Goal: Information Seeking & Learning: Learn about a topic

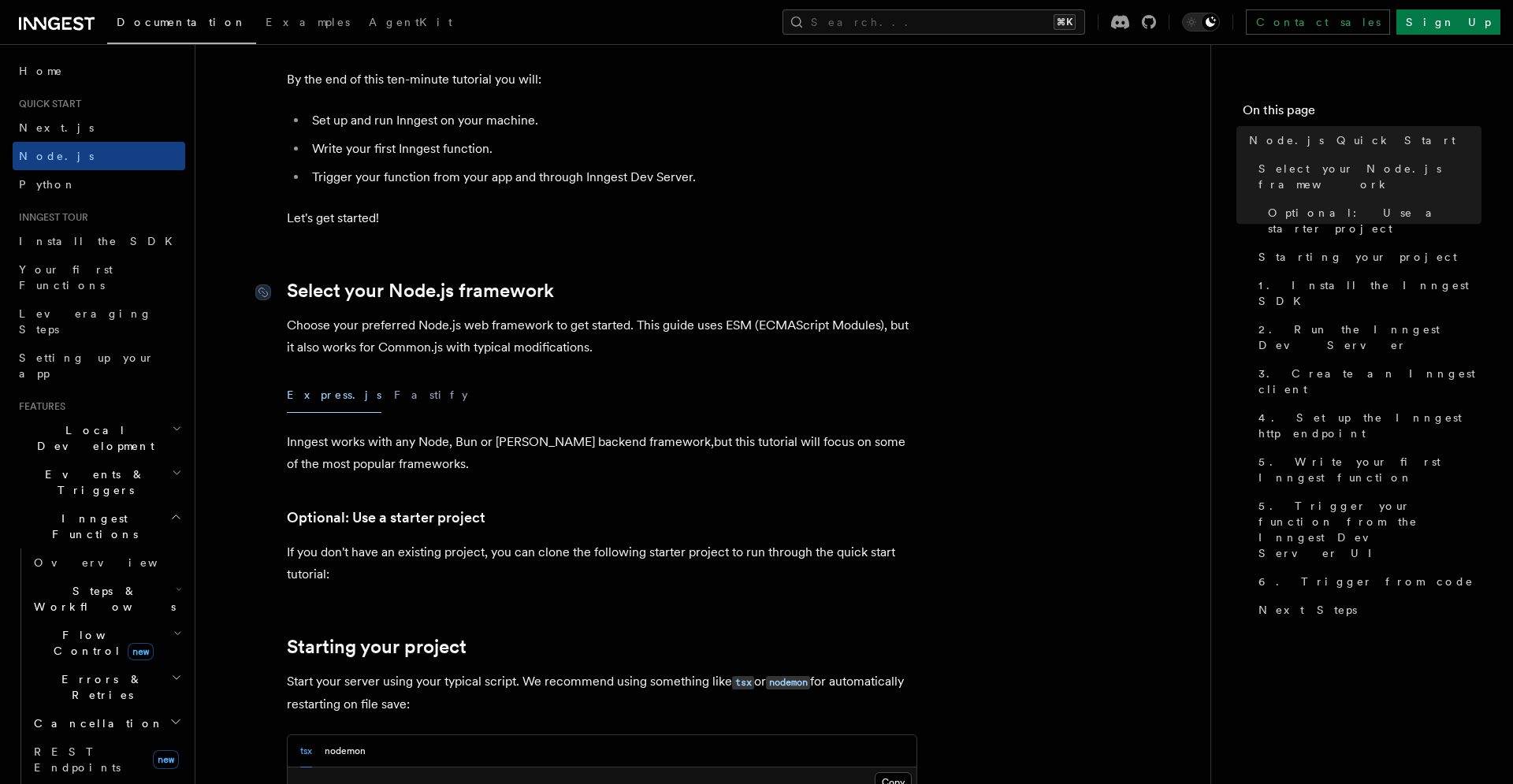
scroll to position [525, 0]
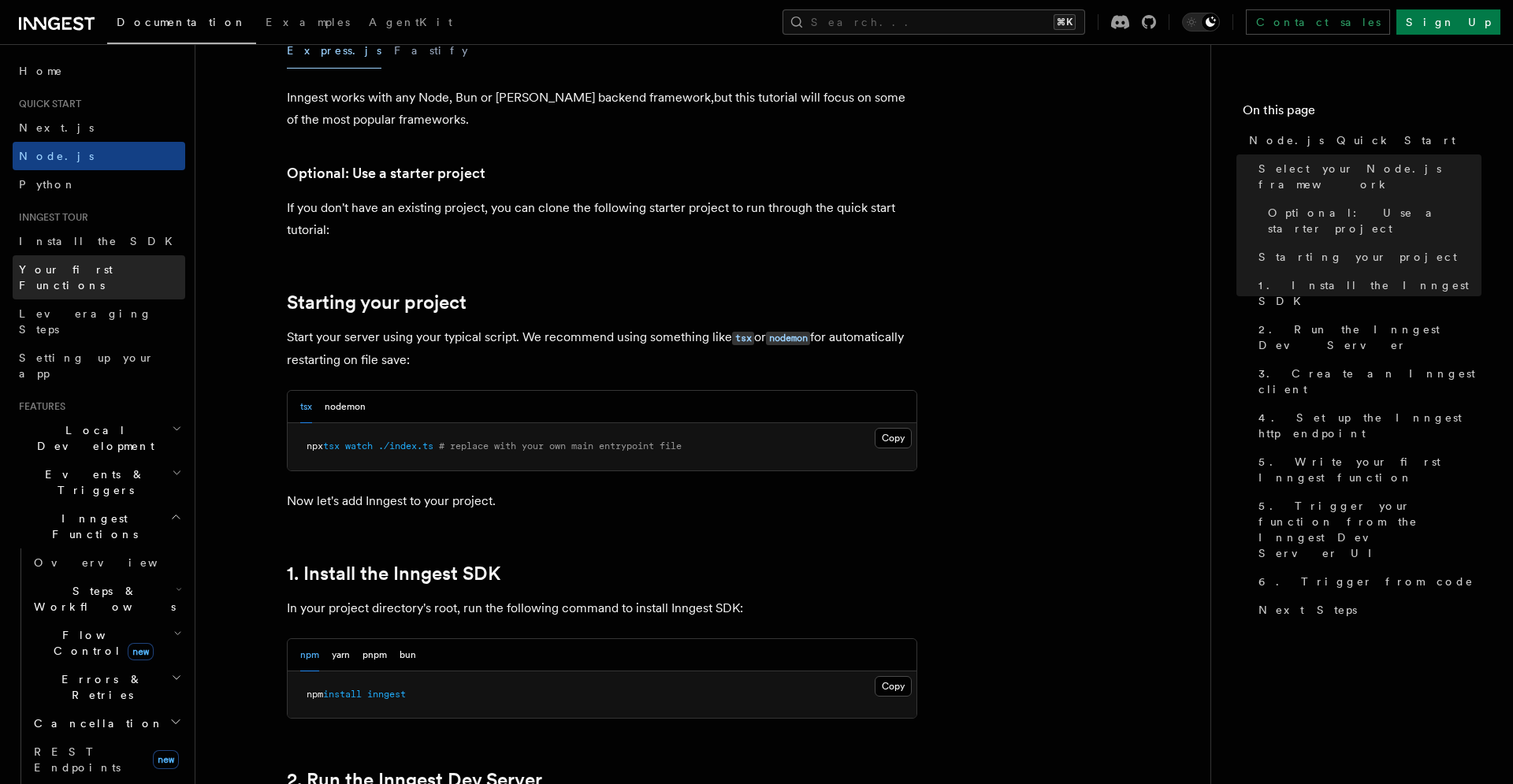
click at [103, 269] on span "Your first Functions" at bounding box center [66, 278] width 94 height 29
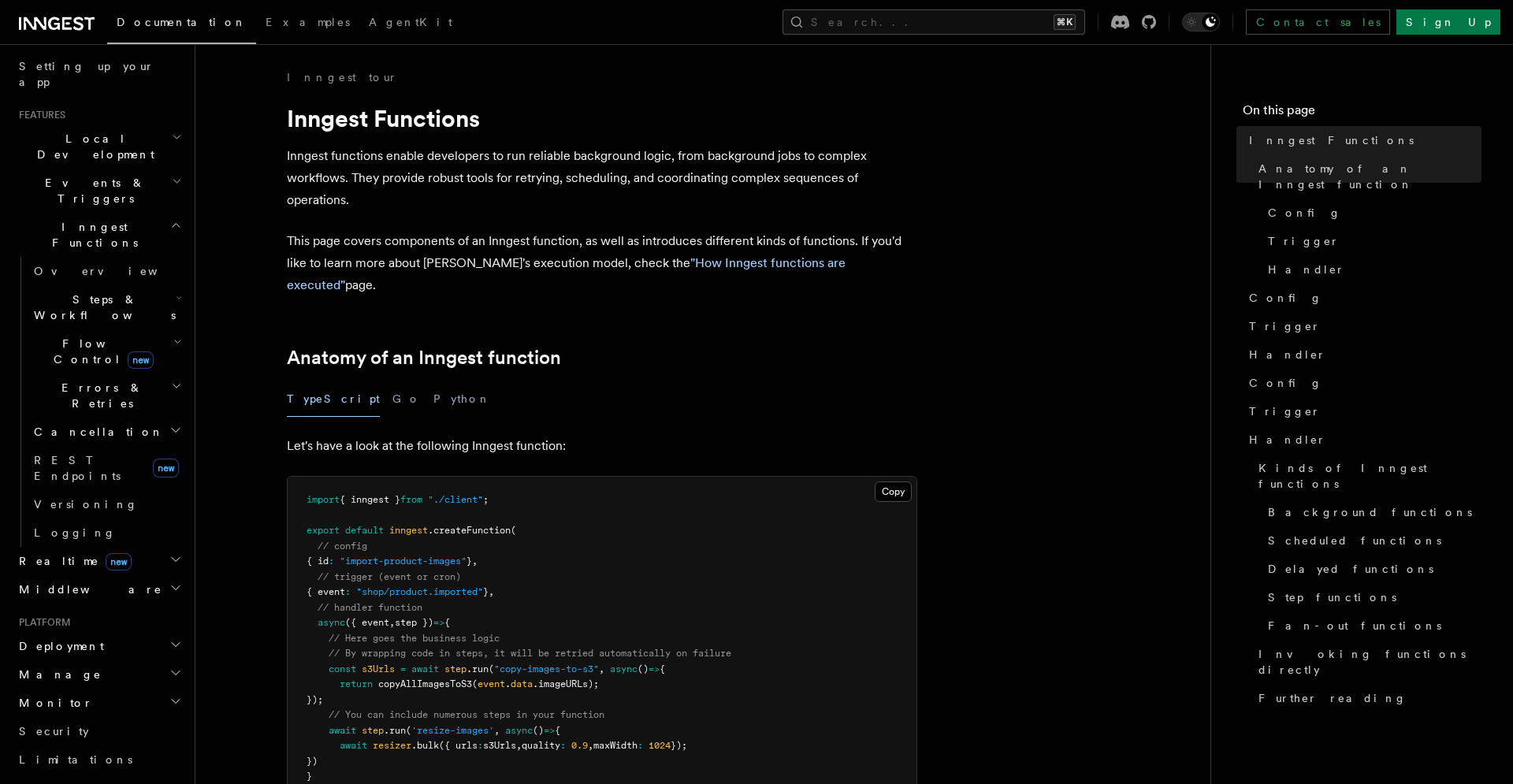
scroll to position [508, 0]
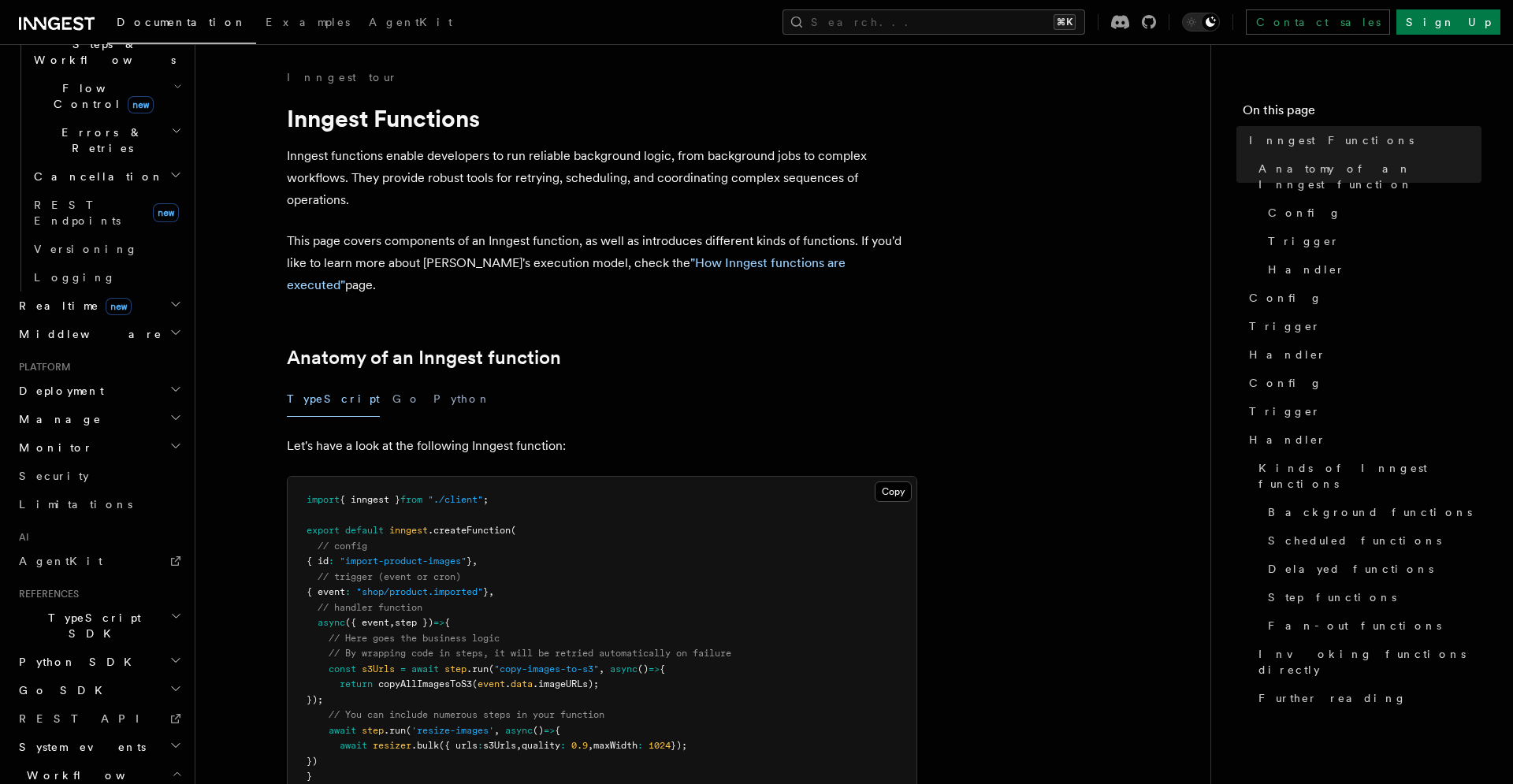
scroll to position [552, 0]
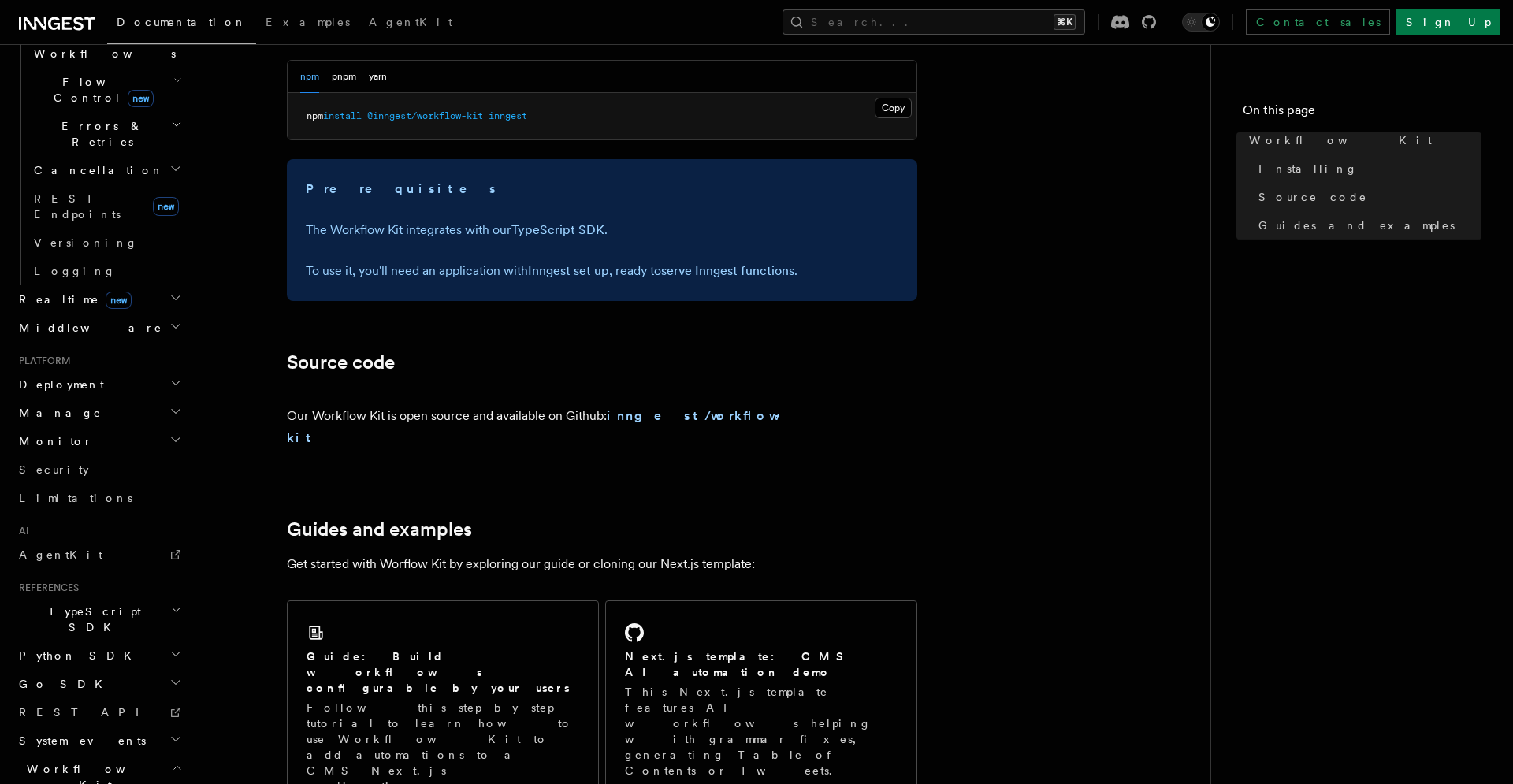
scroll to position [890, 0]
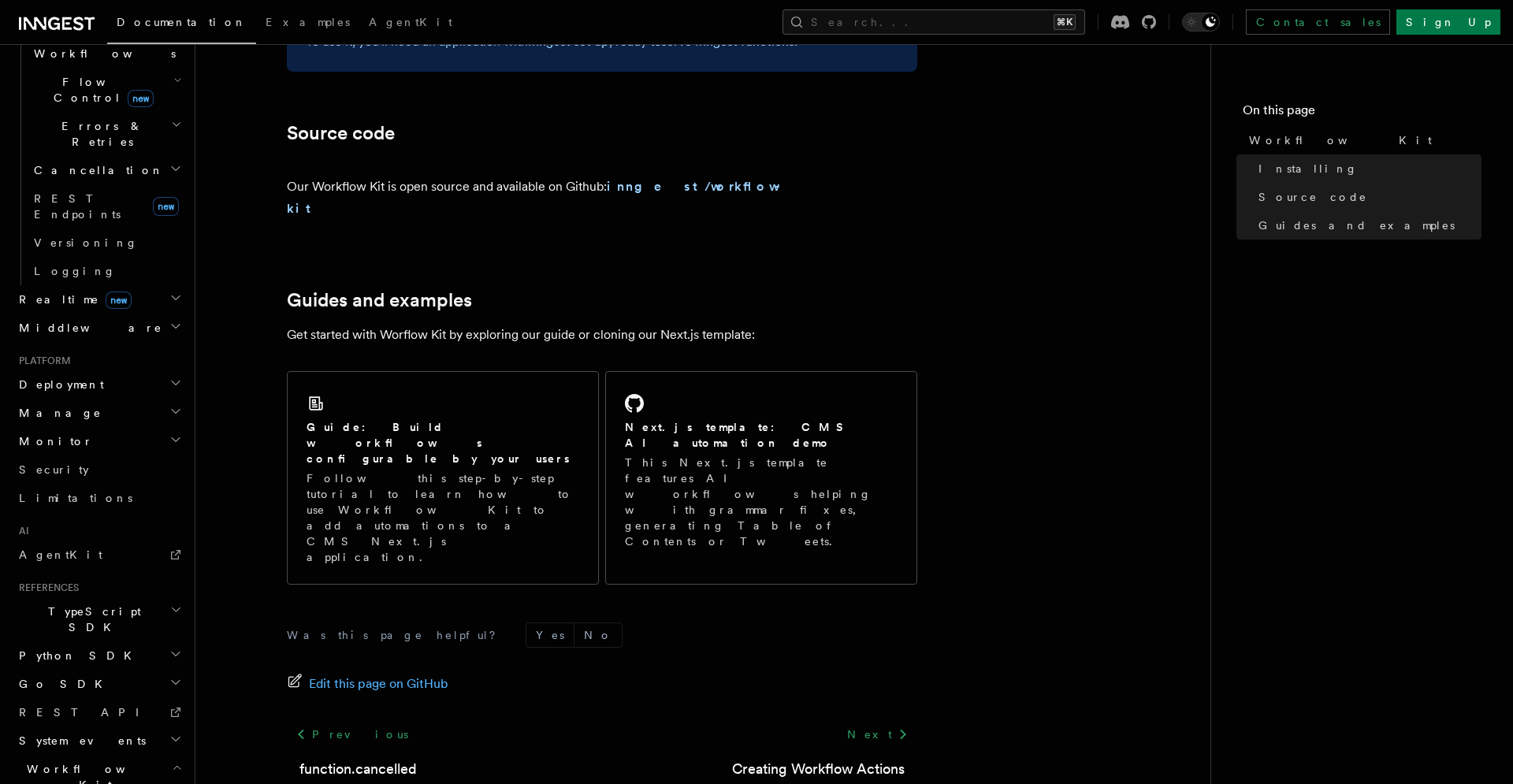
click at [112, 597] on h2 "TypeScript SDK" at bounding box center [99, 619] width 173 height 44
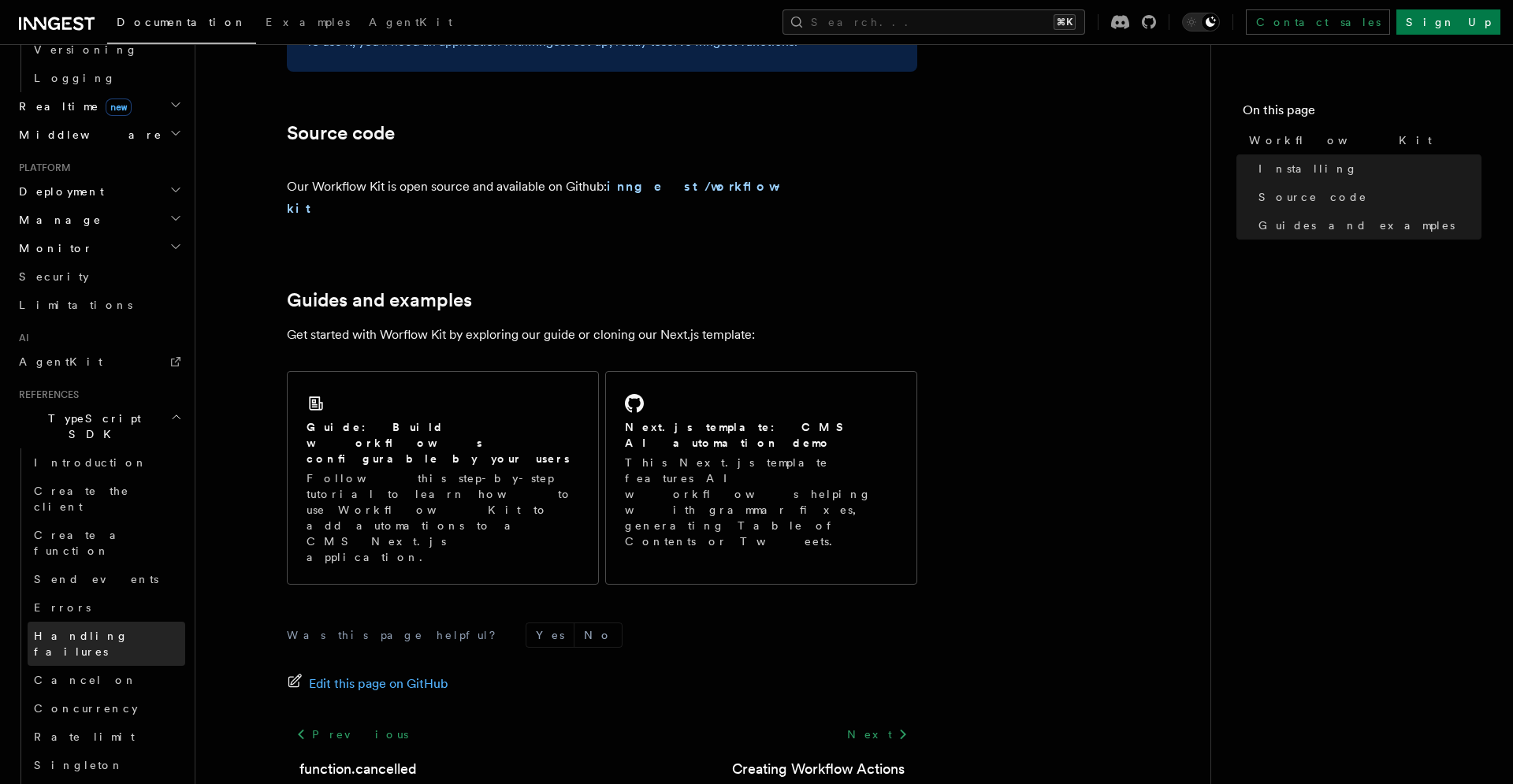
scroll to position [747, 0]
click at [137, 448] on link "Introduction" at bounding box center [107, 462] width 158 height 29
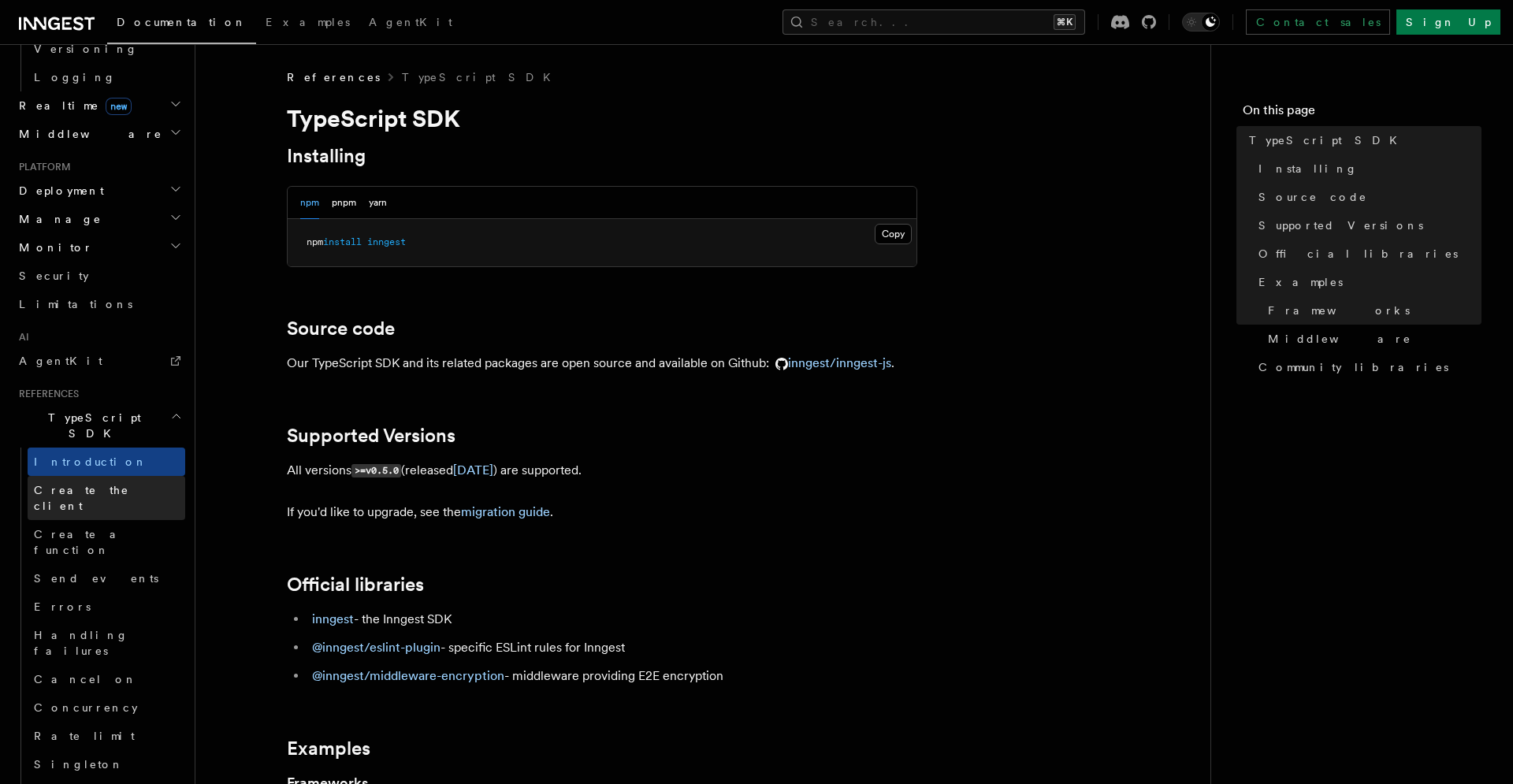
click at [134, 476] on link "Create the client" at bounding box center [107, 498] width 158 height 44
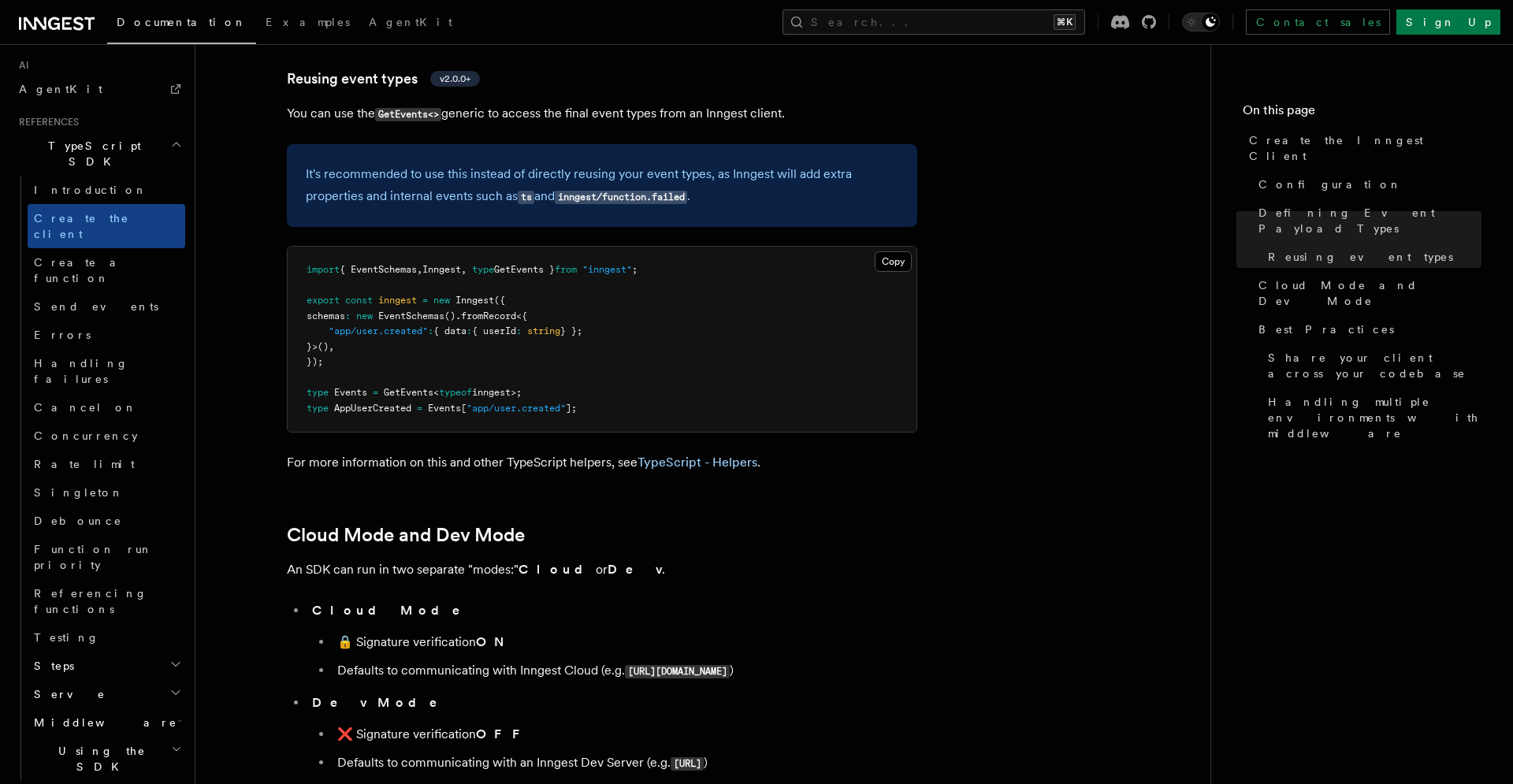
scroll to position [2244, 0]
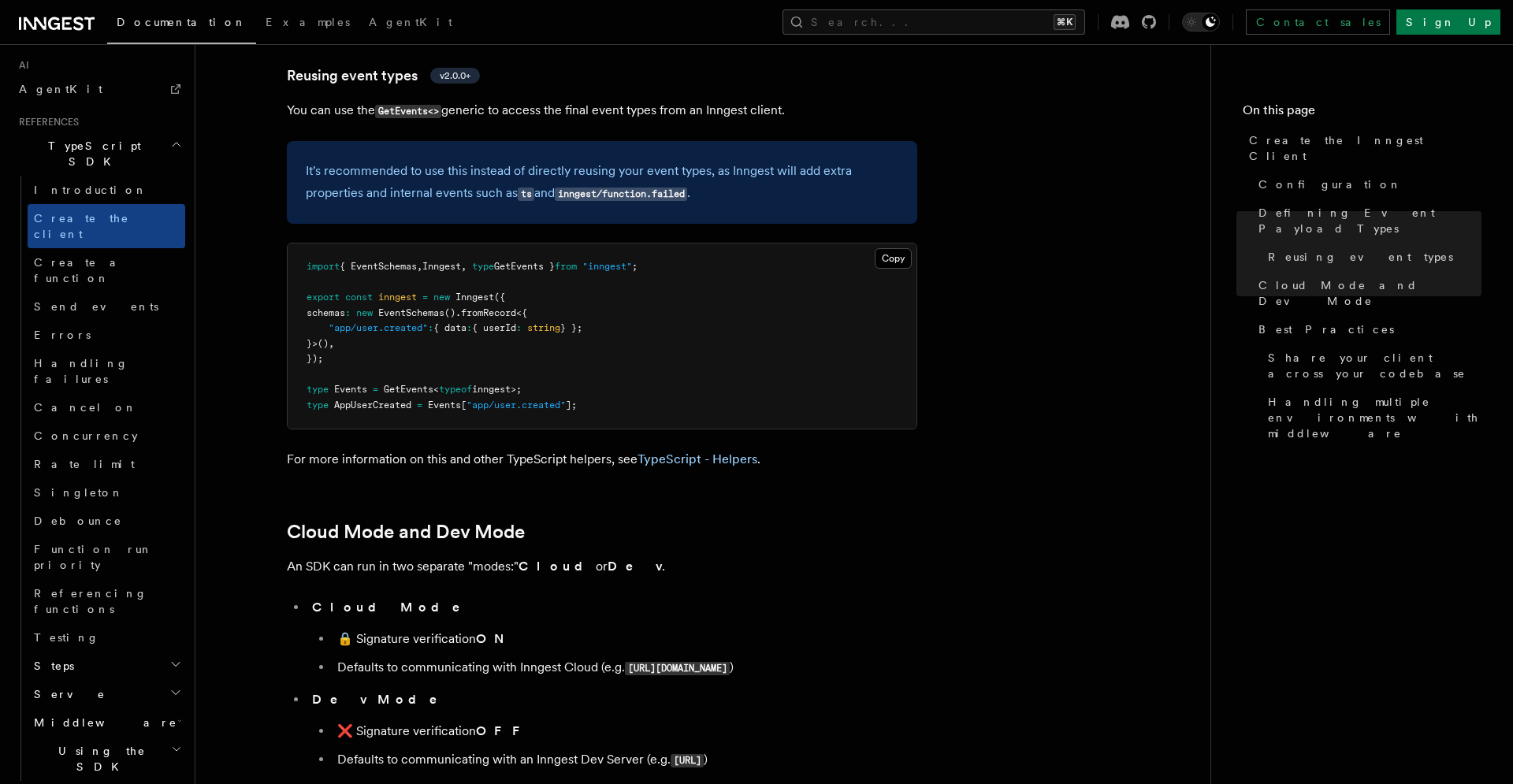
click at [155, 736] on h2 "Using the SDK" at bounding box center [107, 758] width 158 height 44
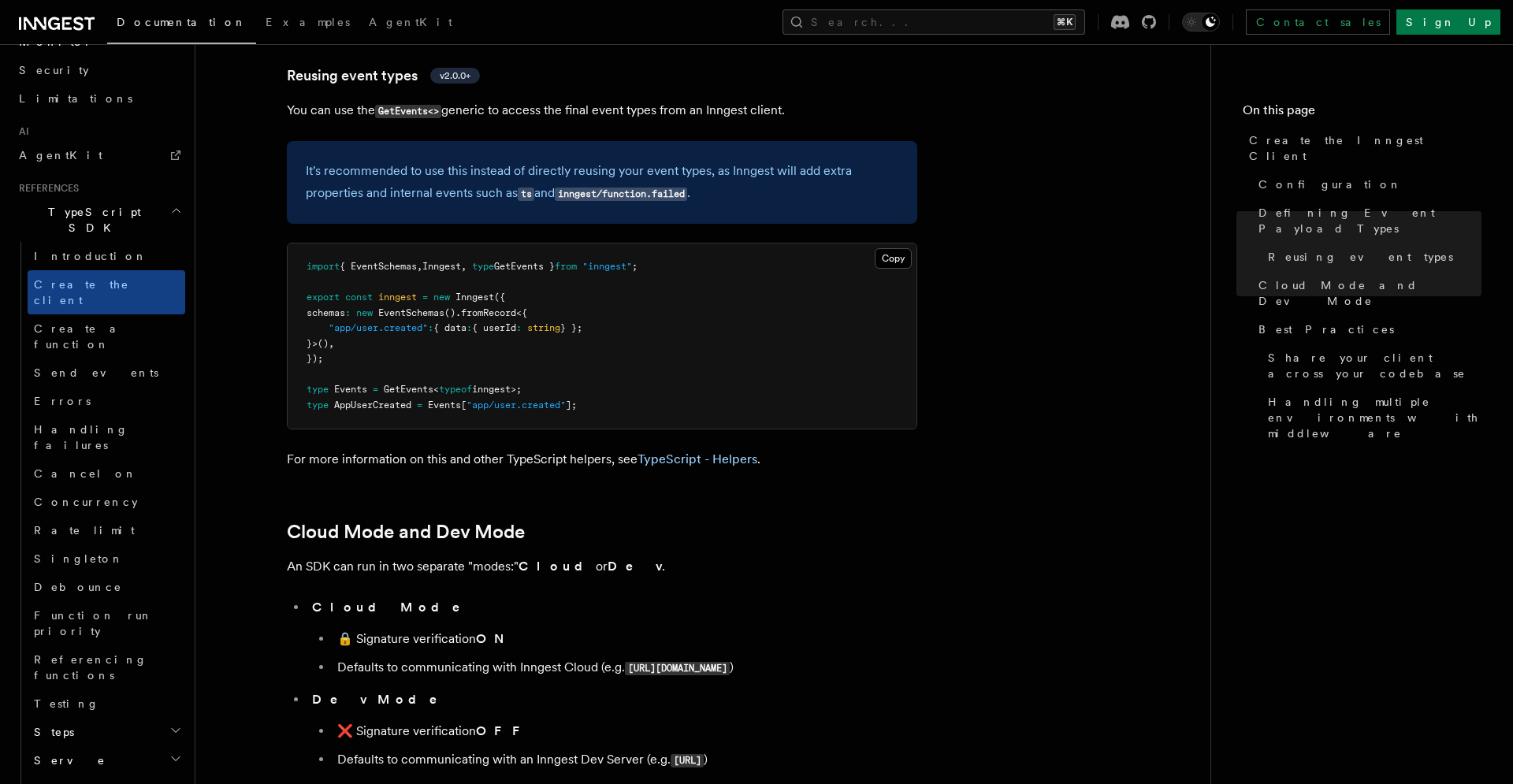
scroll to position [953, 0]
click at [130, 717] on h2 "Steps" at bounding box center [107, 731] width 158 height 29
click at [127, 717] on h2 "Steps" at bounding box center [107, 731] width 158 height 29
click at [116, 745] on h2 "Serve" at bounding box center [107, 759] width 158 height 29
click at [128, 773] on link "Configuration" at bounding box center [113, 788] width 142 height 29
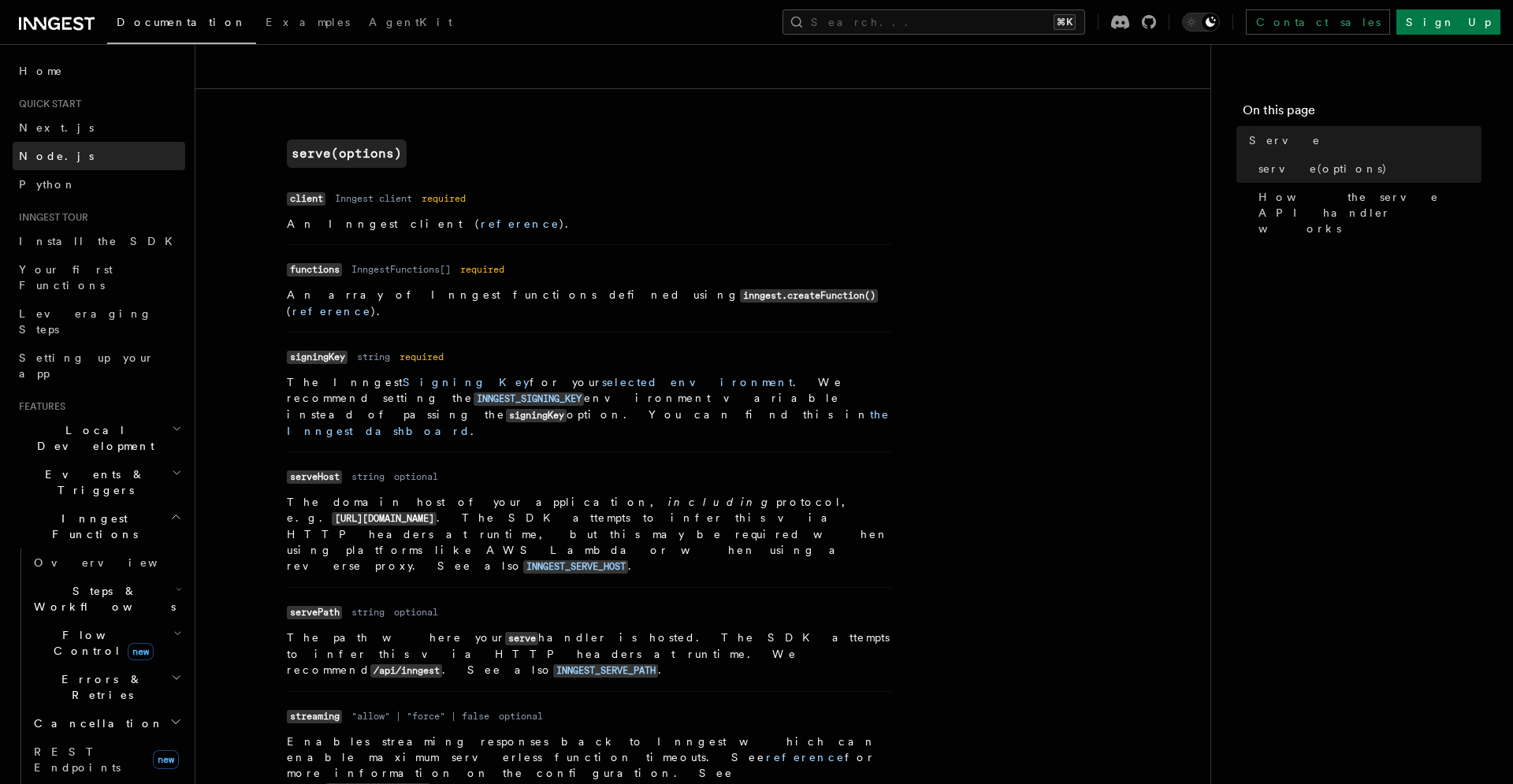
click at [81, 151] on link "Node.js" at bounding box center [99, 157] width 173 height 29
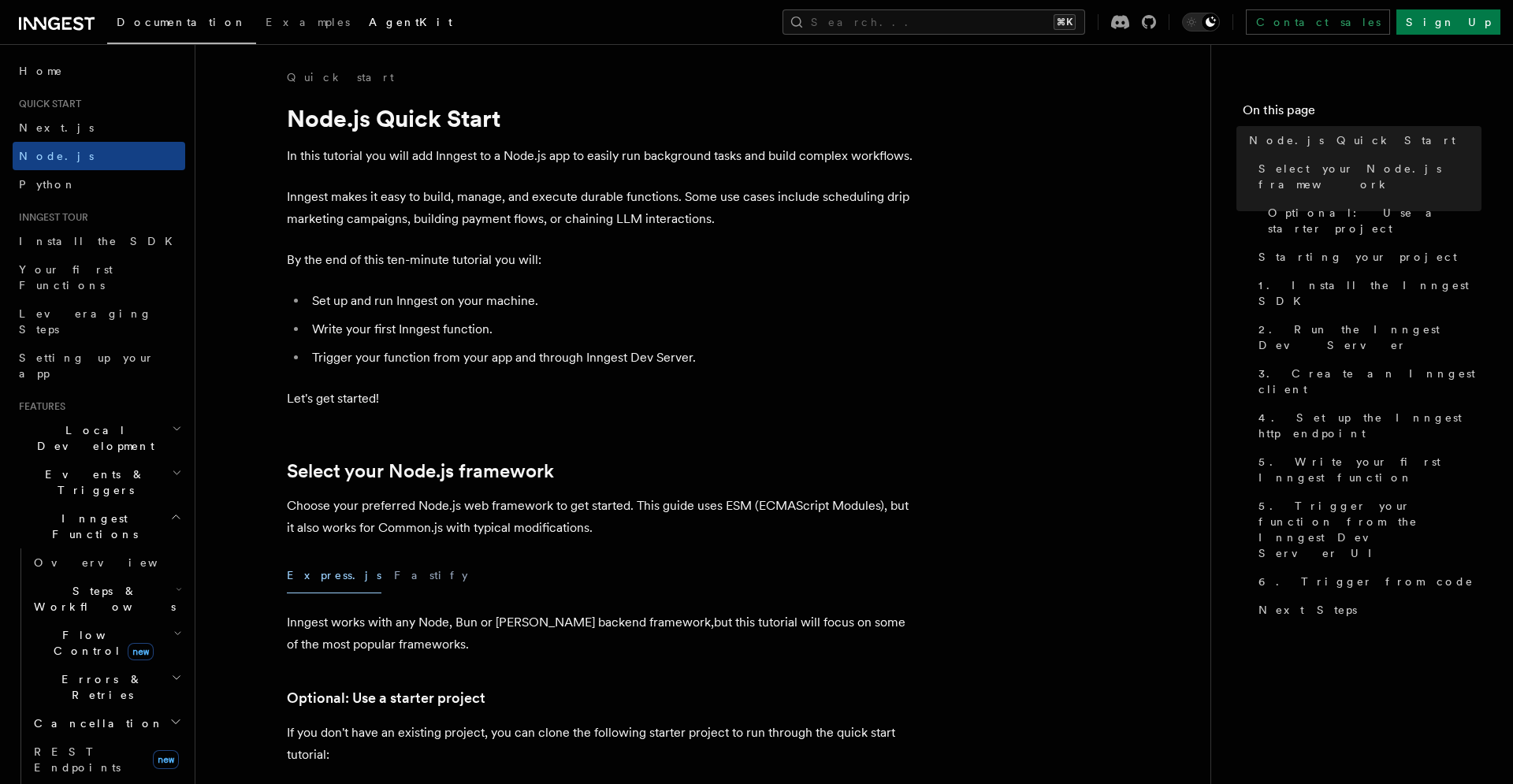
click at [369, 16] on span "AgentKit" at bounding box center [410, 21] width 84 height 12
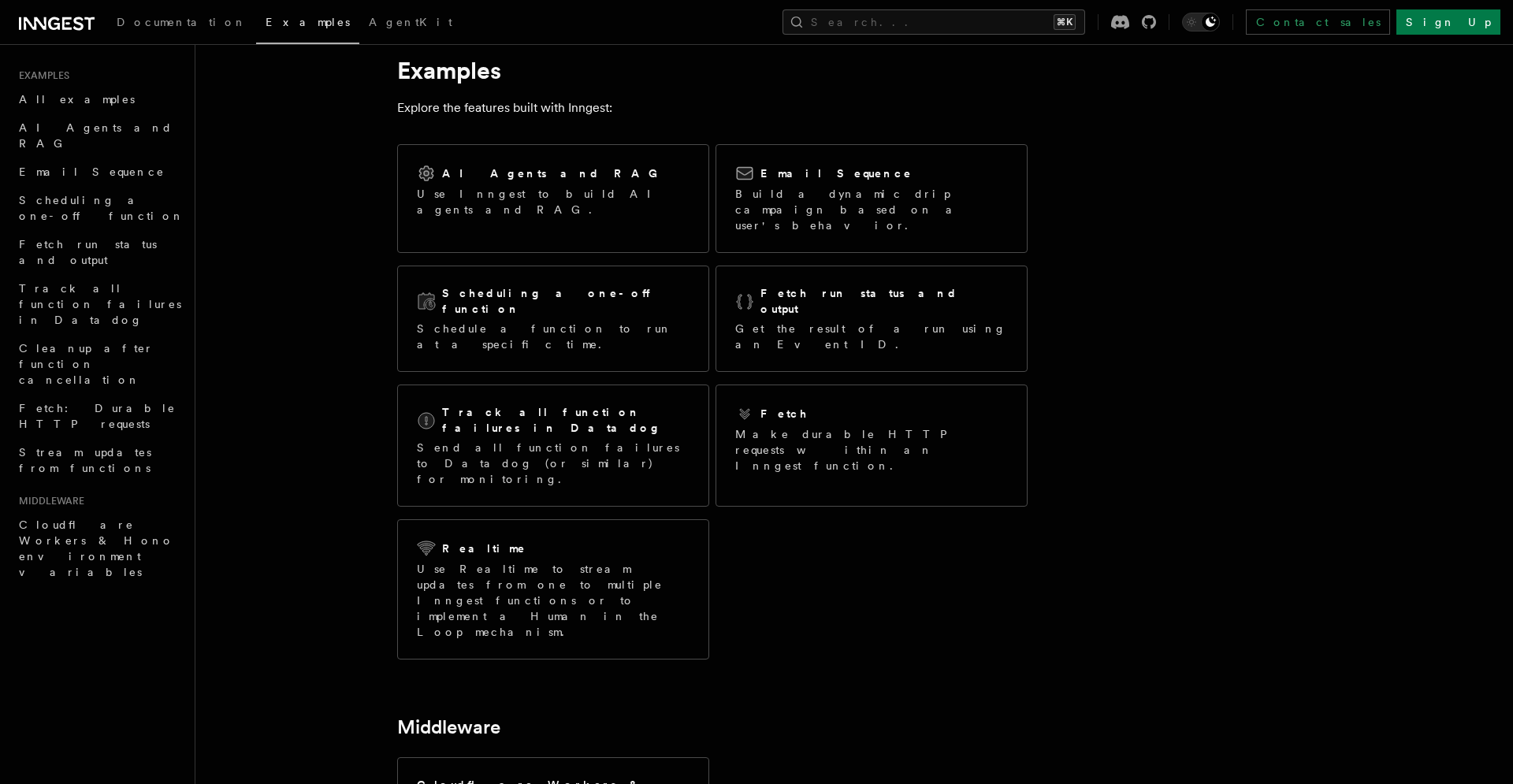
scroll to position [59, 0]
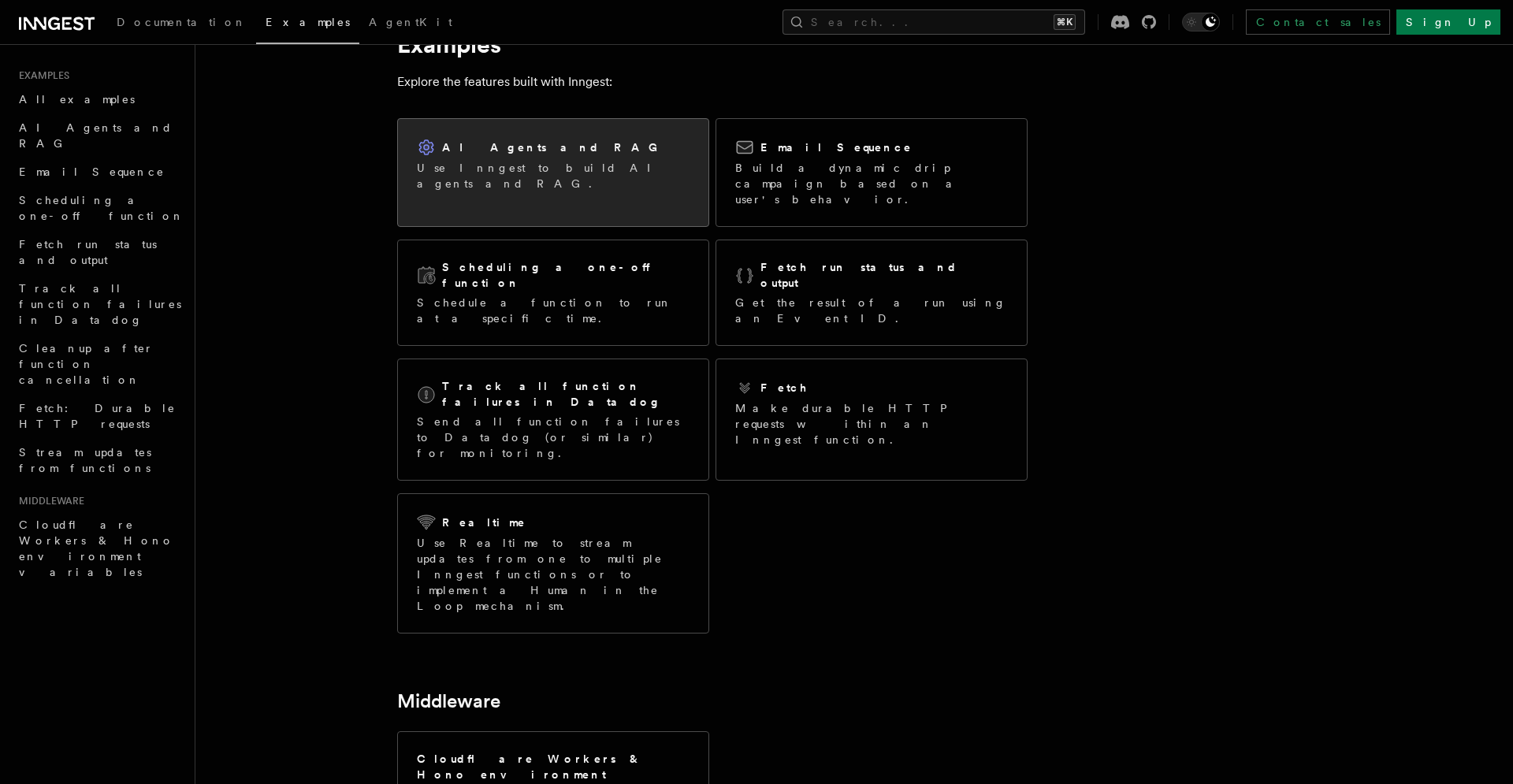
click at [649, 192] on div "AI Agents and RAG Use Inngest to build AI agents and RAG." at bounding box center [553, 164] width 310 height 91
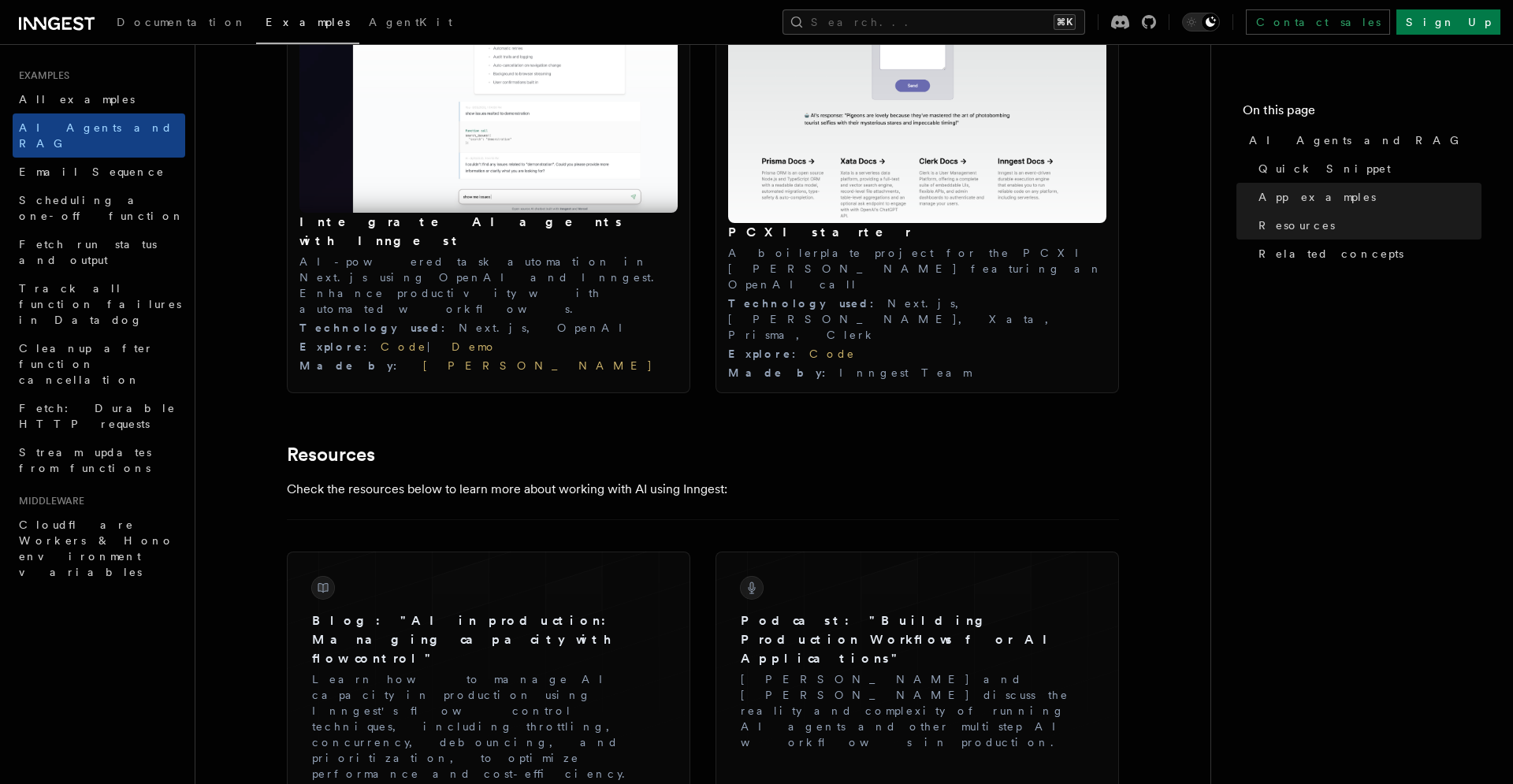
scroll to position [1828, 0]
